Goal: Transaction & Acquisition: Subscribe to service/newsletter

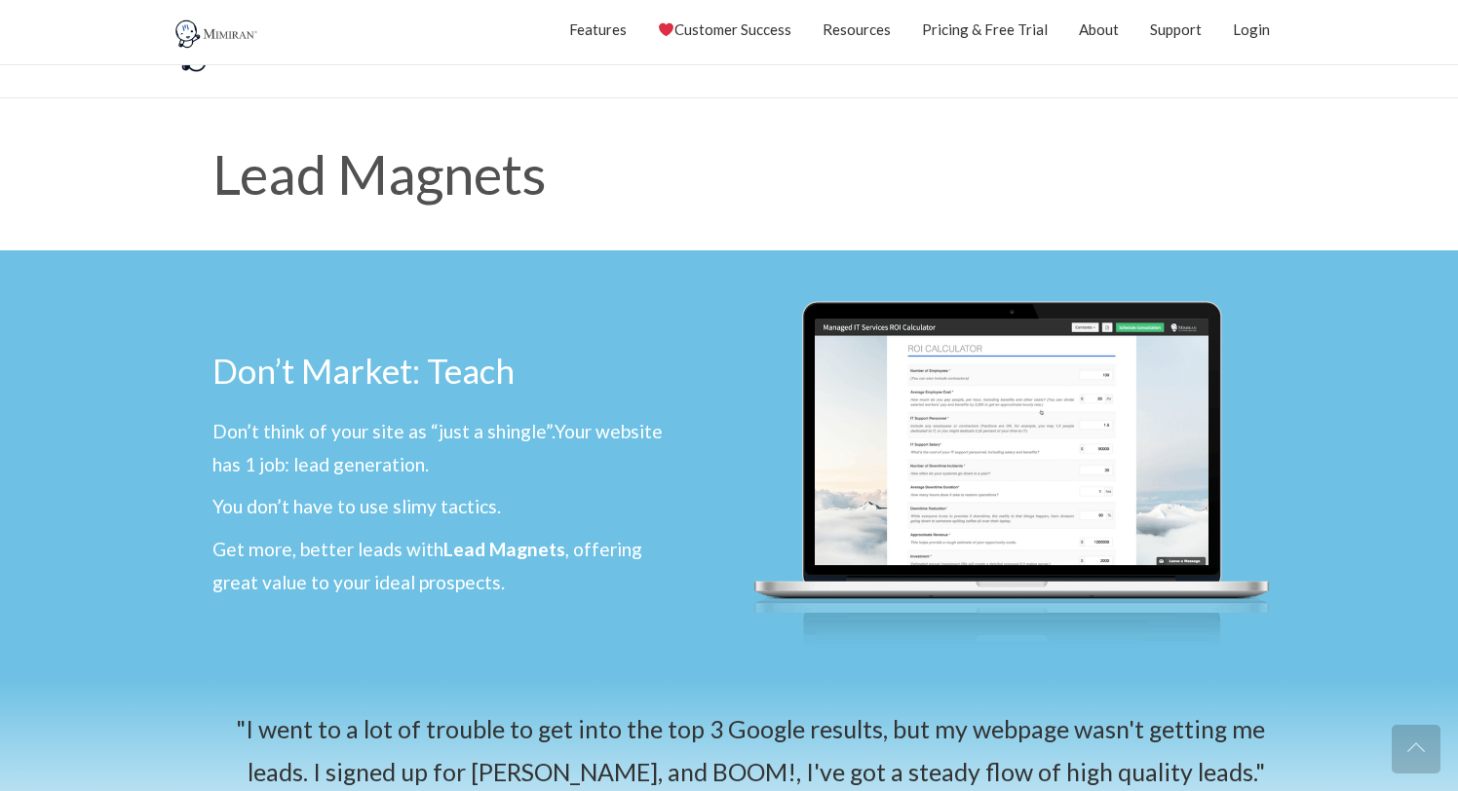
scroll to position [2782, 0]
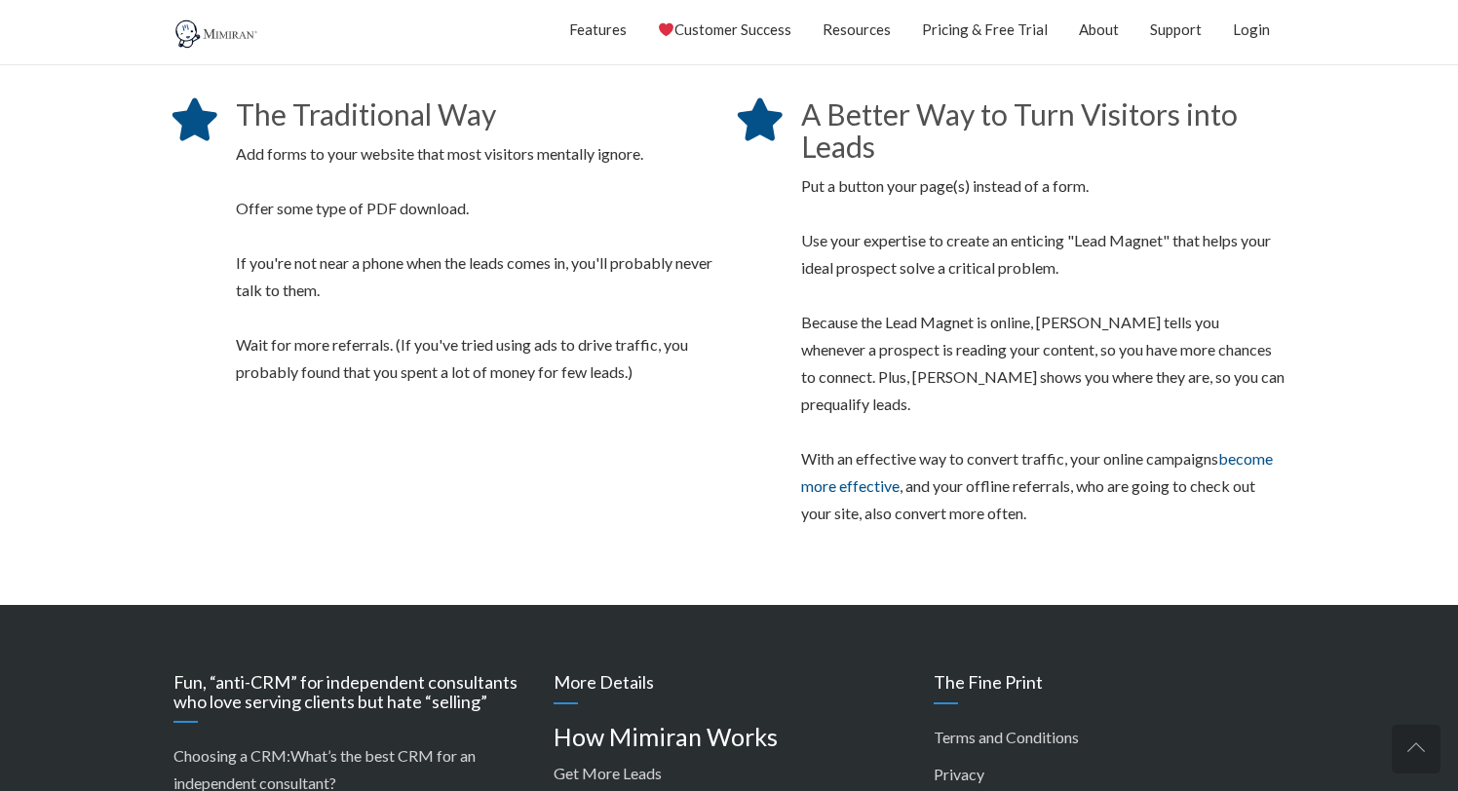
click at [714, 314] on p "Add forms to your website that most visitors mentally ignore. Offer some type o…" at bounding box center [477, 263] width 483 height 246
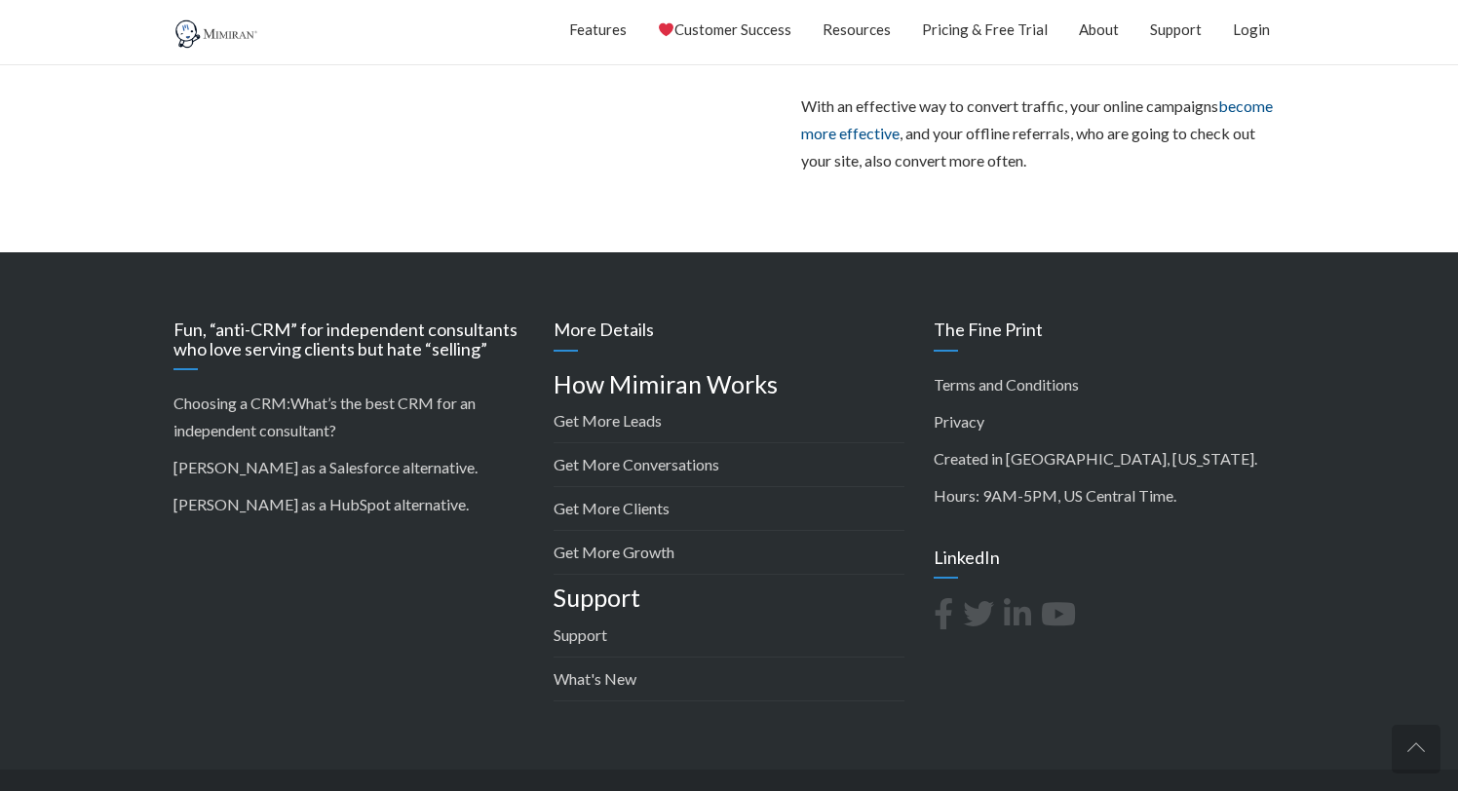
scroll to position [3156, 0]
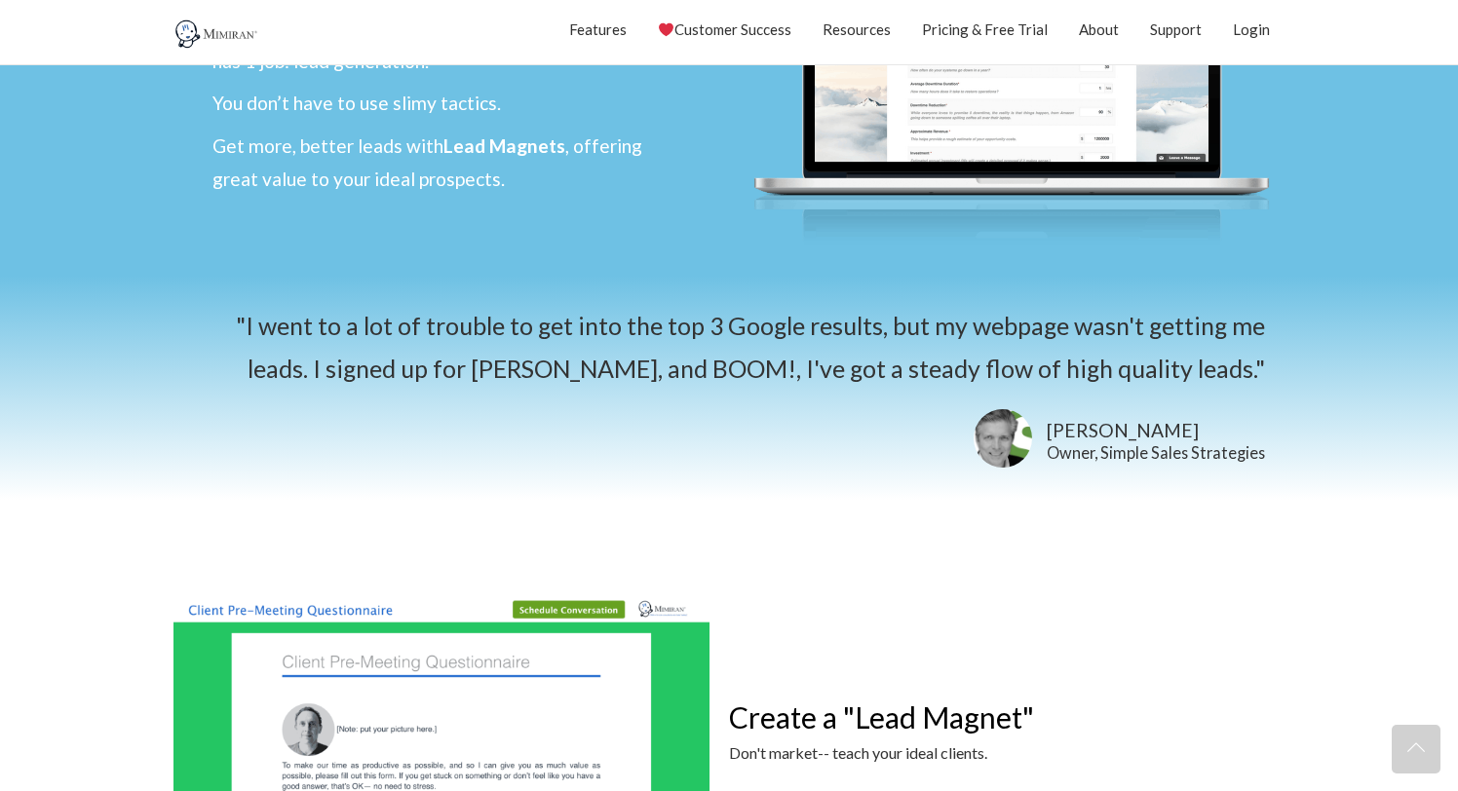
scroll to position [0, 0]
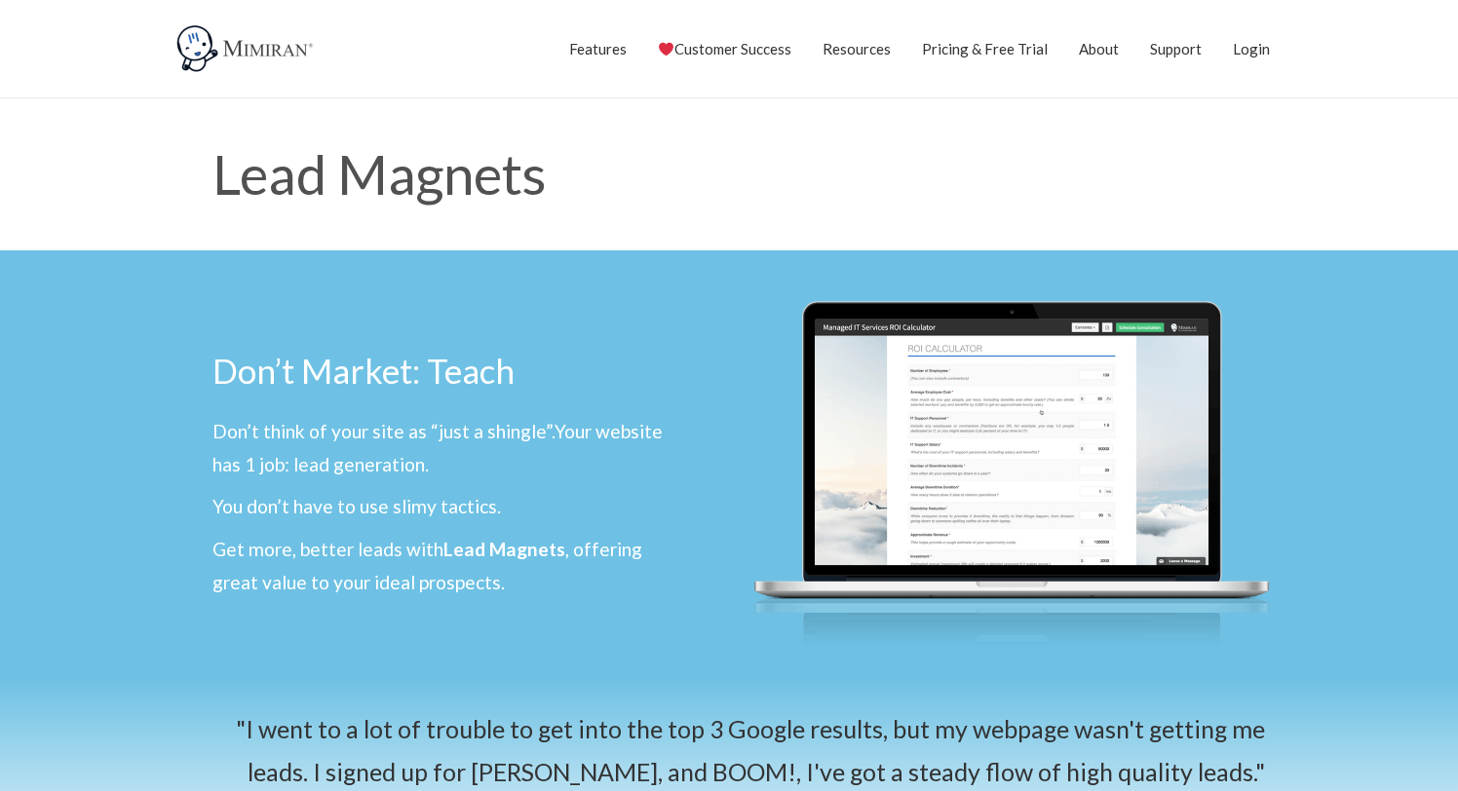
click at [729, 314] on div at bounding box center [1011, 464] width 565 height 429
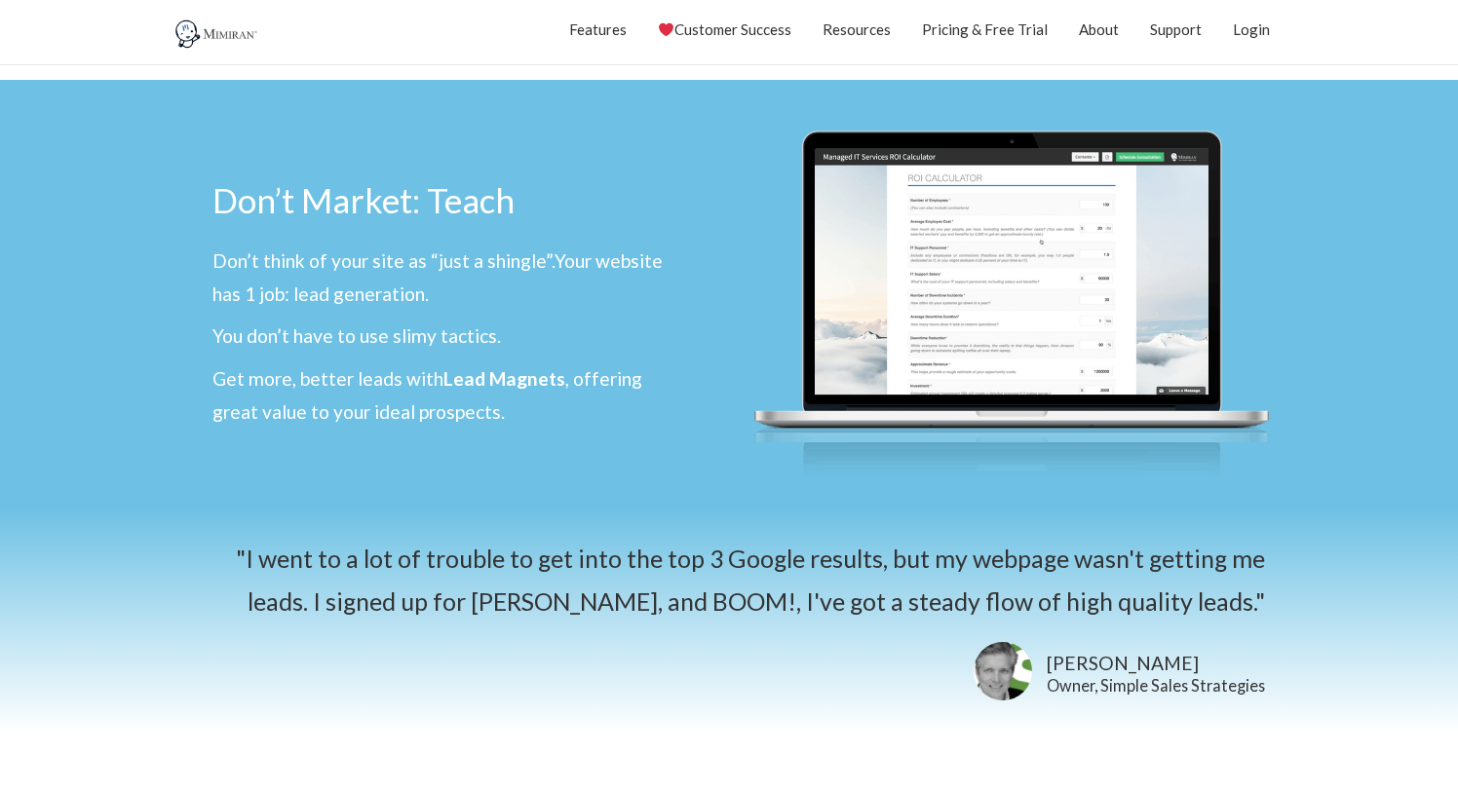
scroll to position [167, 0]
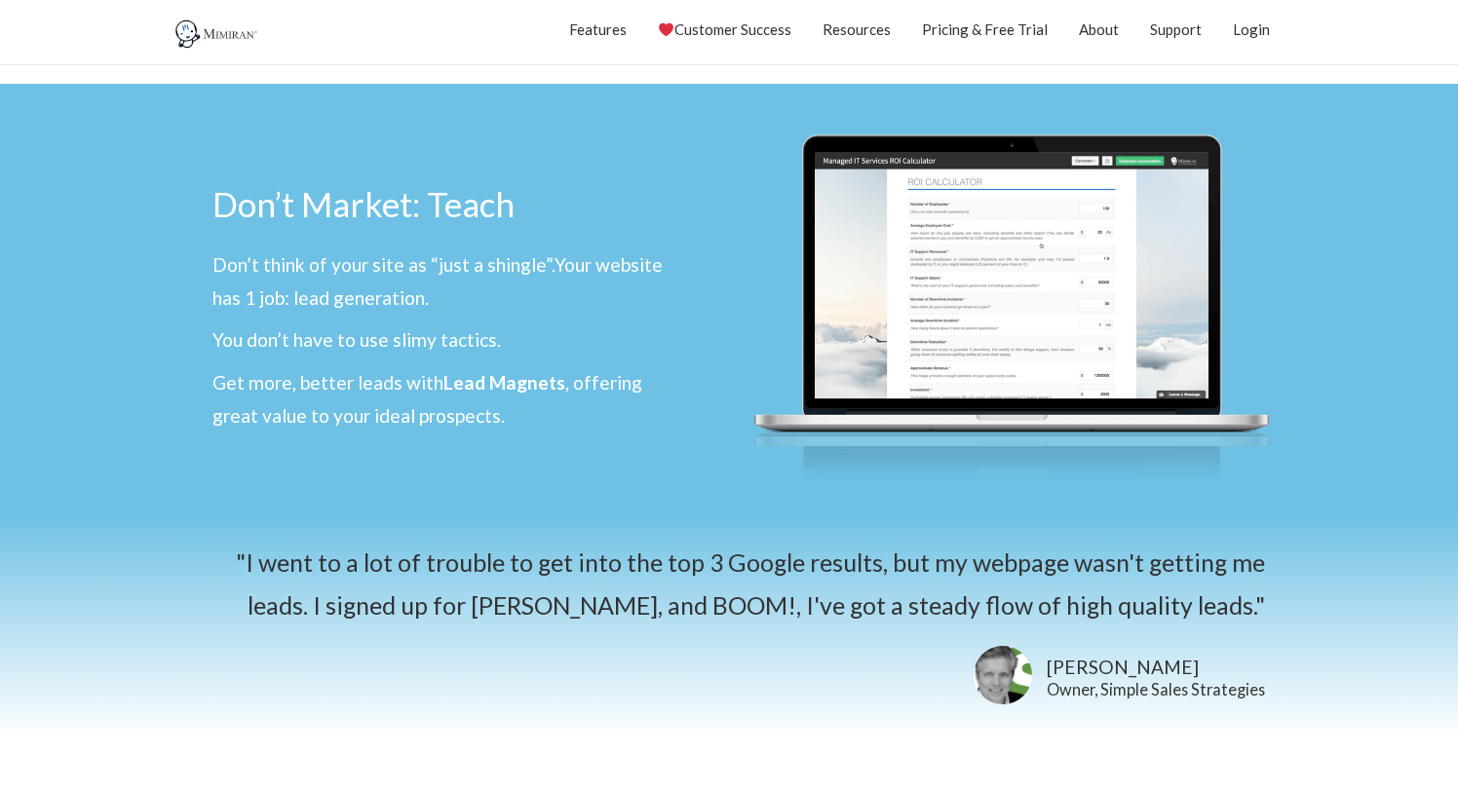
click at [702, 139] on div "Don’t Market: Teach Don’t think of your site as “just a shingle”. Your website …" at bounding box center [446, 298] width 546 height 365
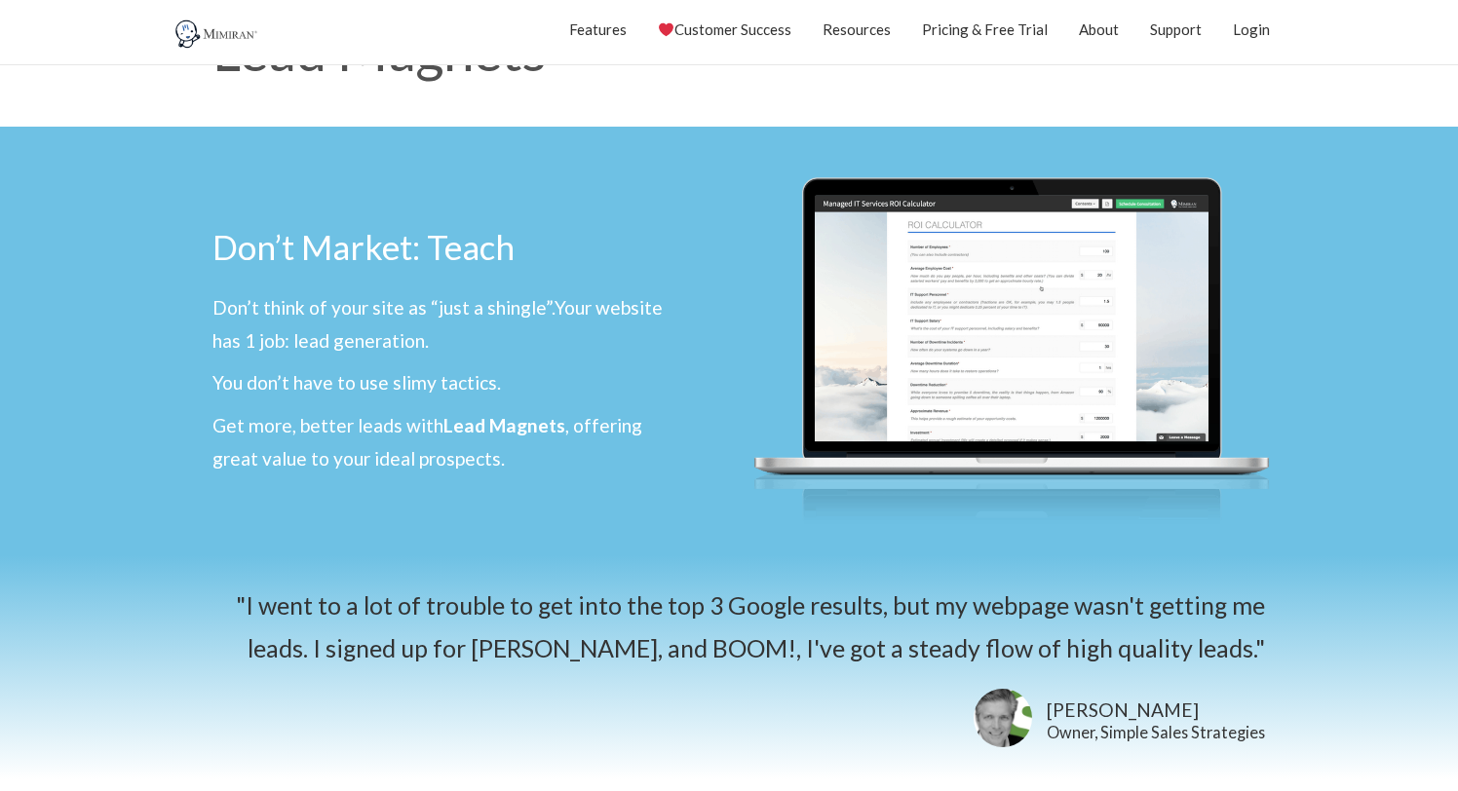
click at [702, 168] on div "Don’t Market: Teach Don’t think of your site as “just a shingle”. Your website …" at bounding box center [446, 341] width 546 height 365
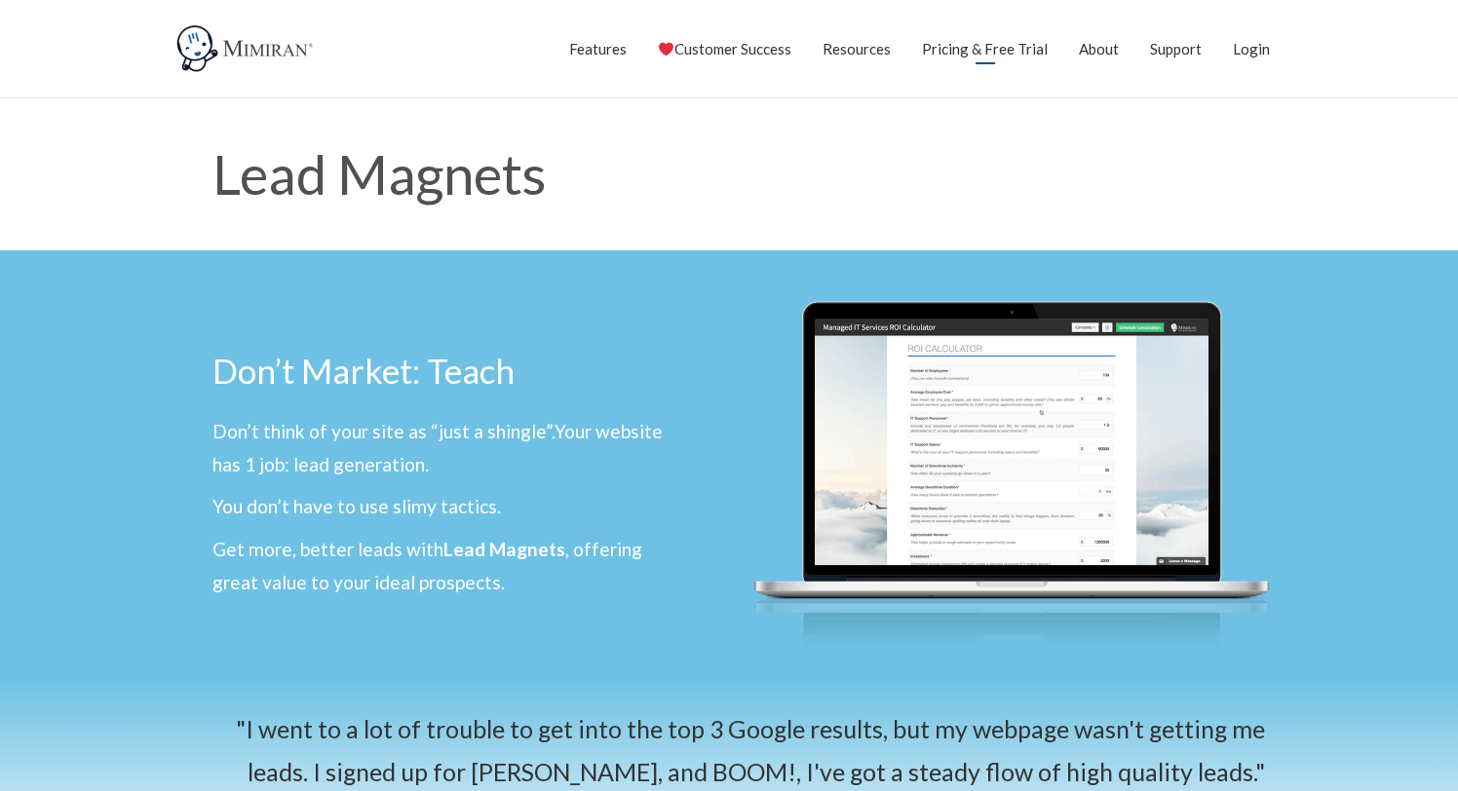
click at [1017, 46] on link "Pricing & Free Trial" at bounding box center [985, 48] width 126 height 49
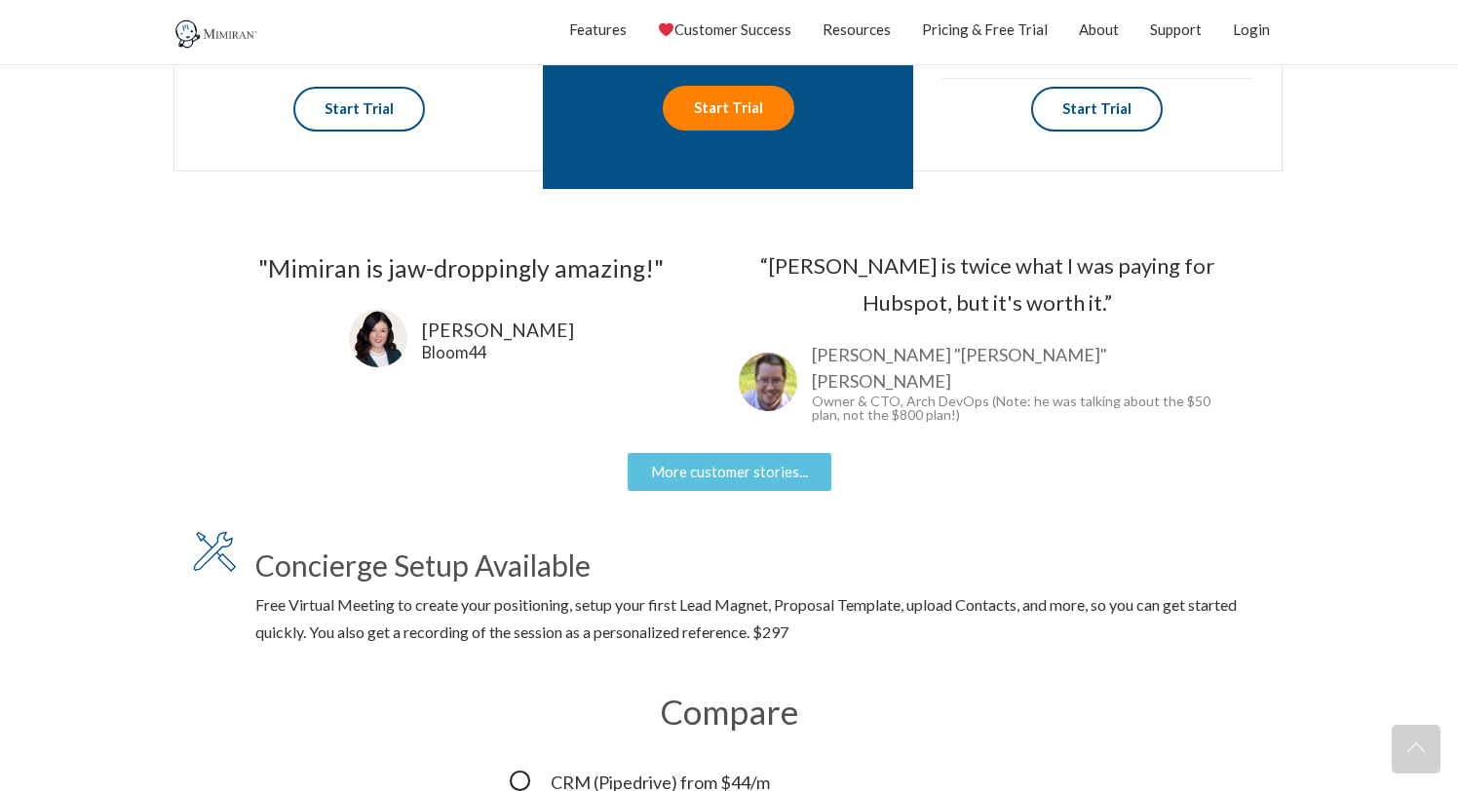
scroll to position [1607, 0]
